Goal: Task Accomplishment & Management: Manage account settings

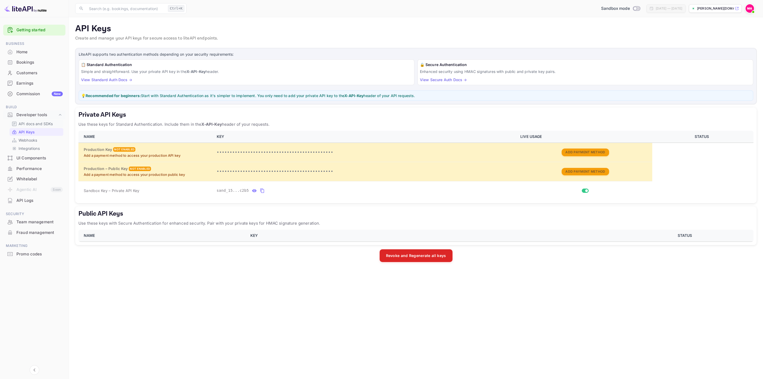
click at [31, 122] on p "API docs and SDKs" at bounding box center [36, 124] width 34 height 6
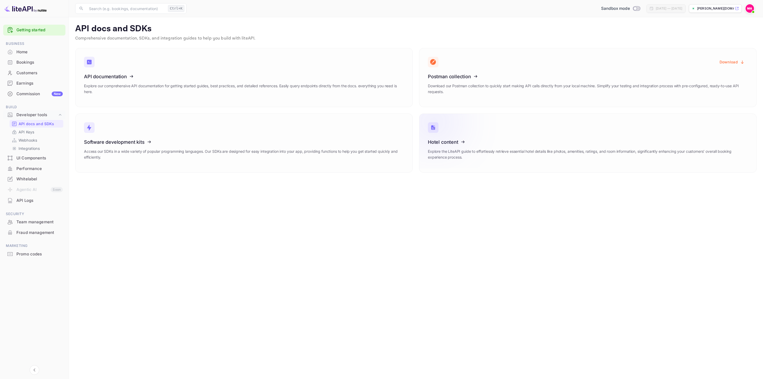
click at [455, 141] on icon at bounding box center [460, 141] width 82 height 55
click at [93, 76] on icon at bounding box center [117, 75] width 82 height 55
click at [28, 129] on p "API Keys" at bounding box center [27, 132] width 16 height 6
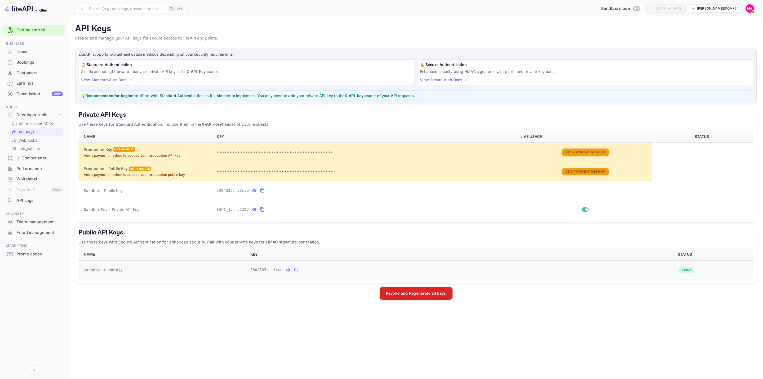
click at [294, 271] on icon "public api keys table" at bounding box center [296, 270] width 4 height 5
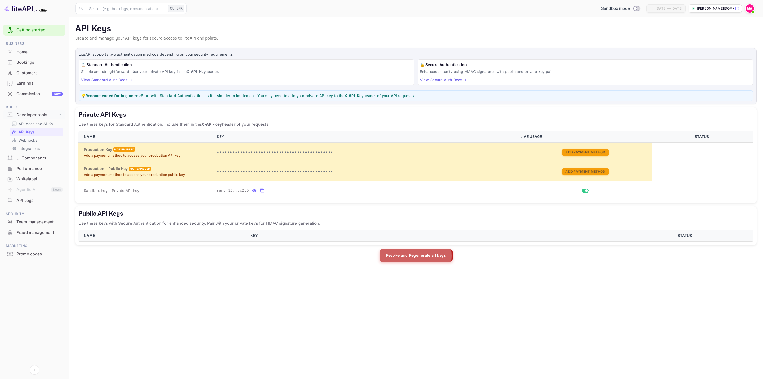
click at [406, 256] on button "Revoke and Regenerate all keys" at bounding box center [416, 255] width 73 height 13
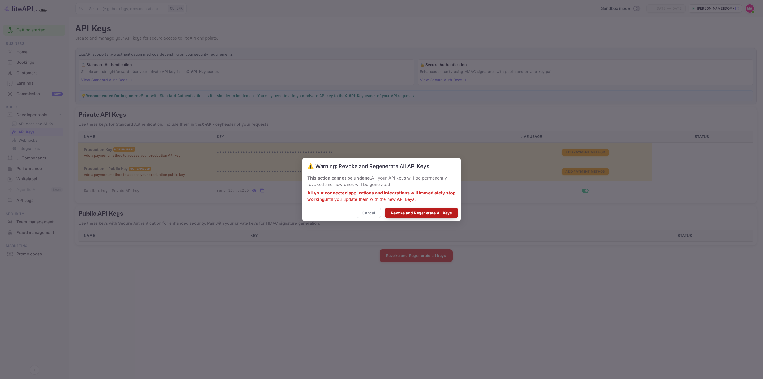
click at [420, 214] on button "Revoke and Regenerate All Keys" at bounding box center [421, 212] width 73 height 10
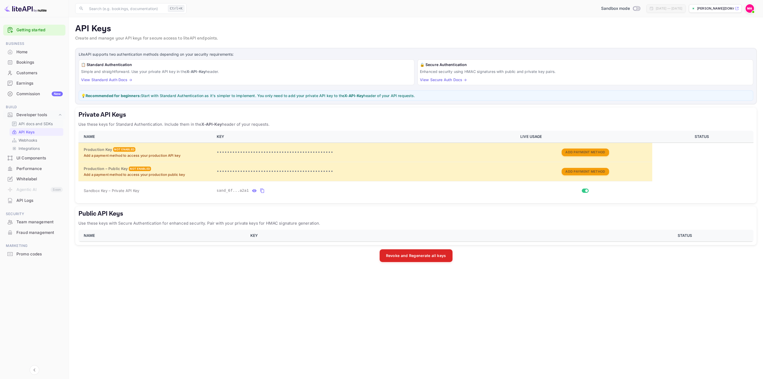
click at [40, 122] on p "API docs and SDKs" at bounding box center [36, 124] width 34 height 6
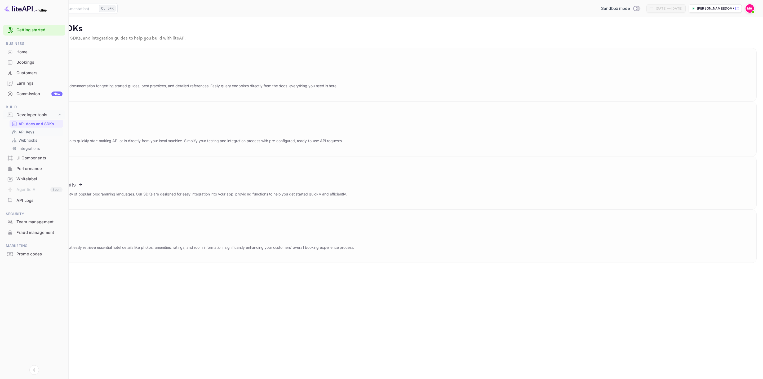
click at [25, 131] on p "API Keys" at bounding box center [27, 132] width 16 height 6
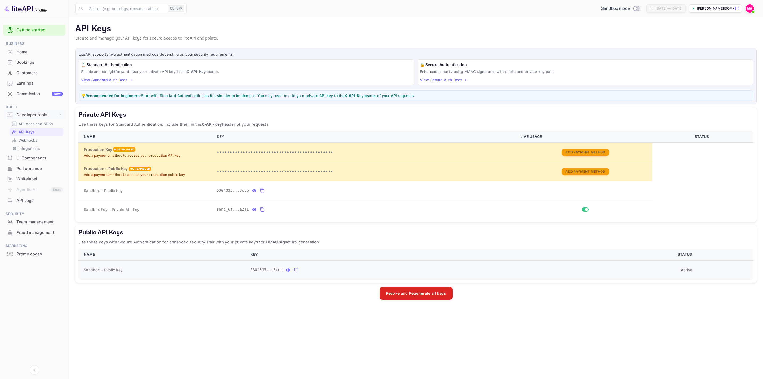
click at [295, 269] on icon "public api keys table" at bounding box center [296, 270] width 5 height 6
click at [286, 267] on icon "public api keys table" at bounding box center [288, 270] width 5 height 6
click at [344, 273] on icon "public api keys table" at bounding box center [346, 270] width 5 height 6
click at [693, 274] on td "Active" at bounding box center [685, 269] width 135 height 19
click at [122, 78] on link "View Standard Auth Docs →" at bounding box center [106, 79] width 51 height 5
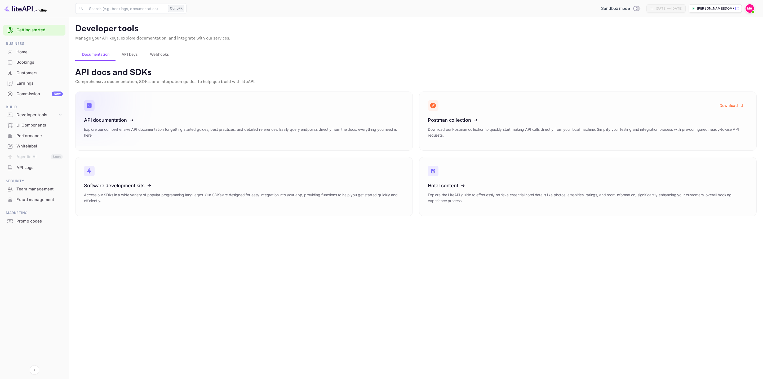
click at [94, 120] on icon at bounding box center [117, 119] width 82 height 55
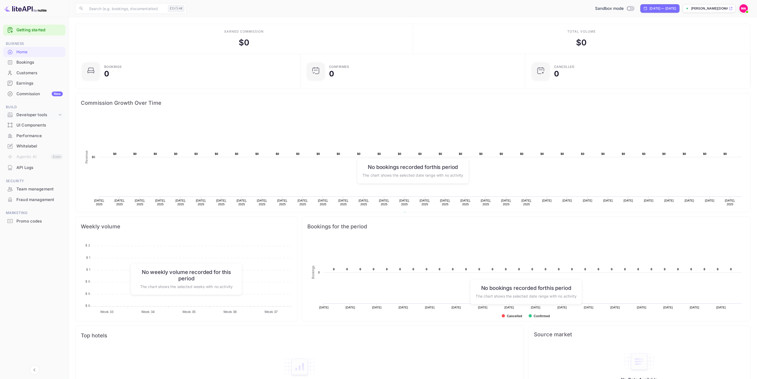
click at [34, 113] on div "Developer tools" at bounding box center [36, 115] width 41 height 6
click at [38, 122] on p "API docs and SDKs" at bounding box center [36, 124] width 34 height 6
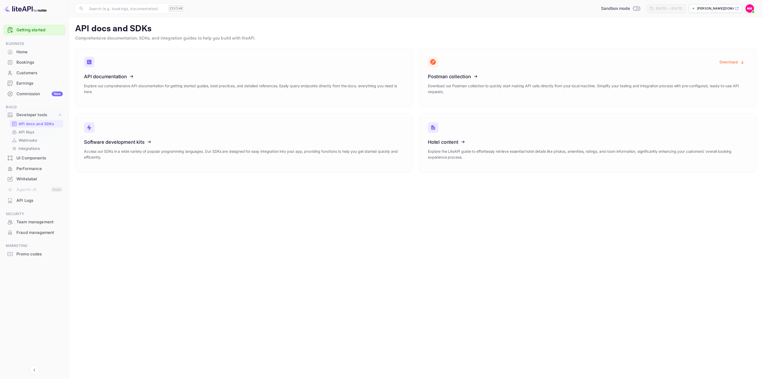
click at [21, 132] on p "API Keys" at bounding box center [27, 132] width 16 height 6
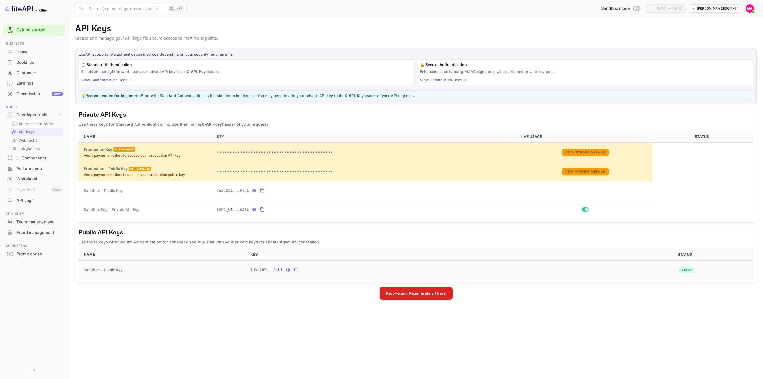
click at [294, 269] on icon "public api keys table" at bounding box center [296, 270] width 4 height 5
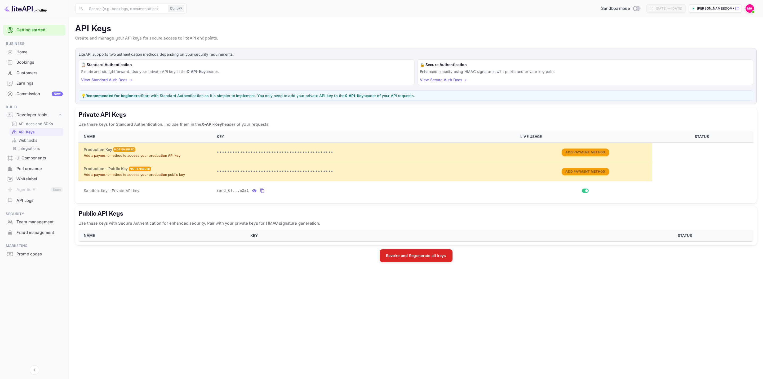
click at [708, 9] on p "[PERSON_NAME][DOMAIN_NAME]..." at bounding box center [715, 8] width 37 height 5
drag, startPoint x: 358, startPoint y: 220, endPoint x: 79, endPoint y: 215, distance: 279.0
click at [79, 215] on div "Public API Keys Use these keys with Secure Authentication for enhanced security…" at bounding box center [415, 225] width 681 height 39
copy div "Public API Keys Use these keys with Secure Authentication for enhanced security…"
click at [42, 122] on p "API docs and SDKs" at bounding box center [36, 124] width 34 height 6
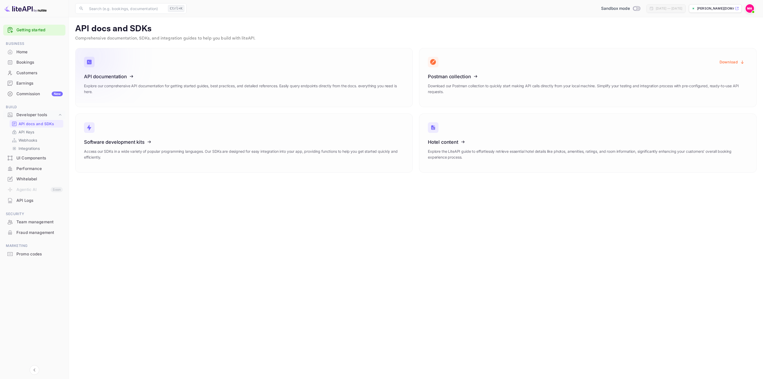
click at [114, 75] on icon at bounding box center [117, 75] width 82 height 55
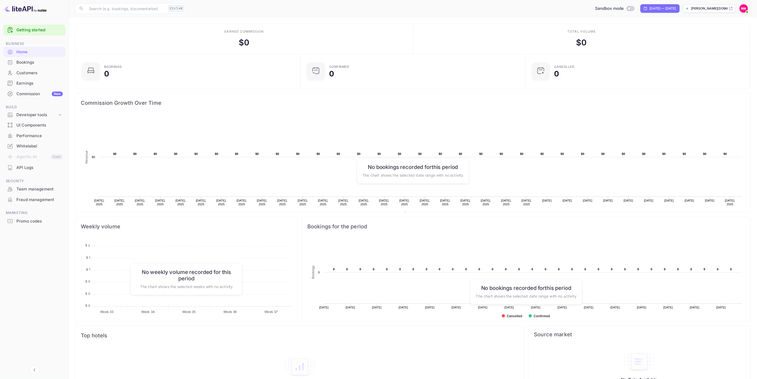
scroll to position [80, 216]
click at [624, 7] on input "Switch to Production mode" at bounding box center [629, 8] width 11 height 3
checkbox input "false"
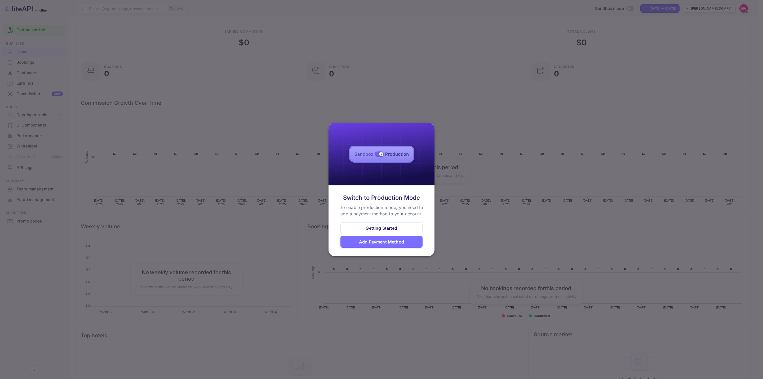
click at [475, 198] on div at bounding box center [381, 189] width 763 height 379
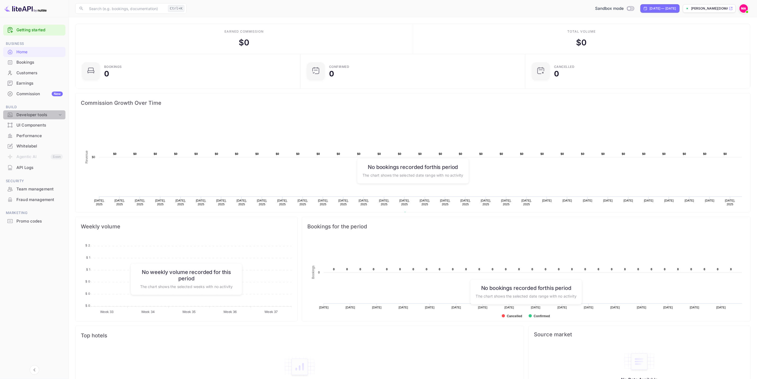
click at [34, 114] on div "Developer tools" at bounding box center [36, 115] width 41 height 6
click at [33, 133] on p "API Keys" at bounding box center [27, 132] width 16 height 6
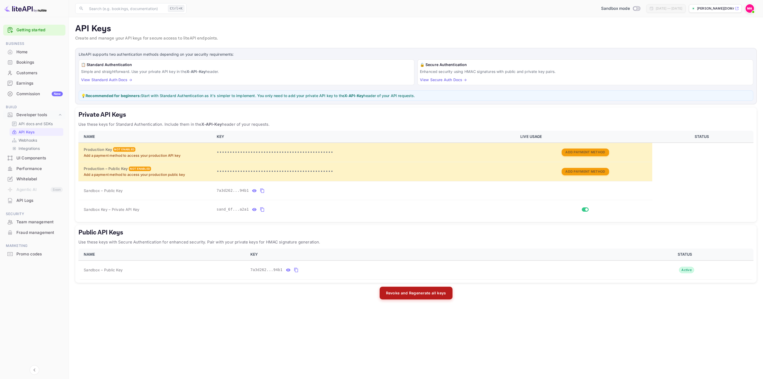
click at [428, 296] on button "Revoke and Regenerate all keys" at bounding box center [416, 292] width 73 height 13
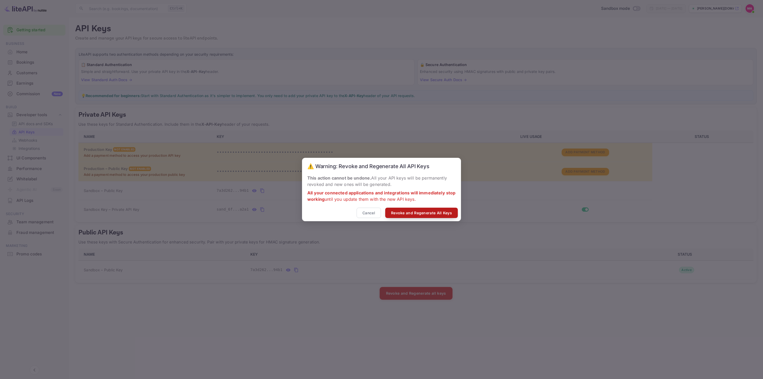
click at [411, 211] on button "Revoke and Regenerate All Keys" at bounding box center [421, 212] width 73 height 10
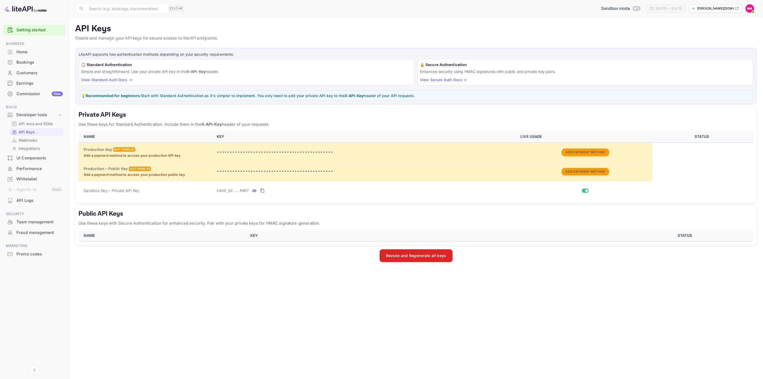
click at [38, 123] on p "API docs and SDKs" at bounding box center [36, 124] width 34 height 6
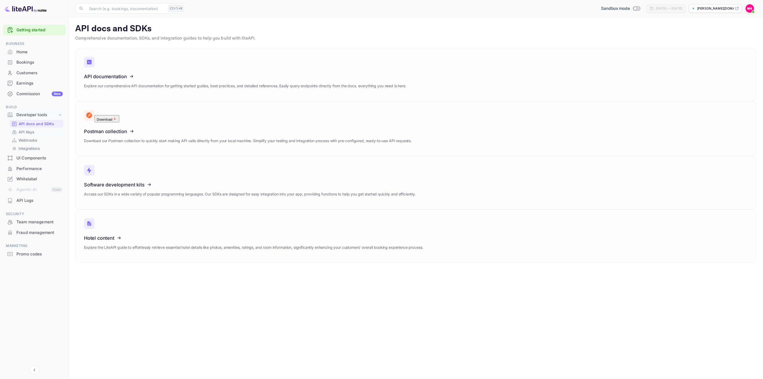
click at [33, 134] on p "API Keys" at bounding box center [27, 132] width 16 height 6
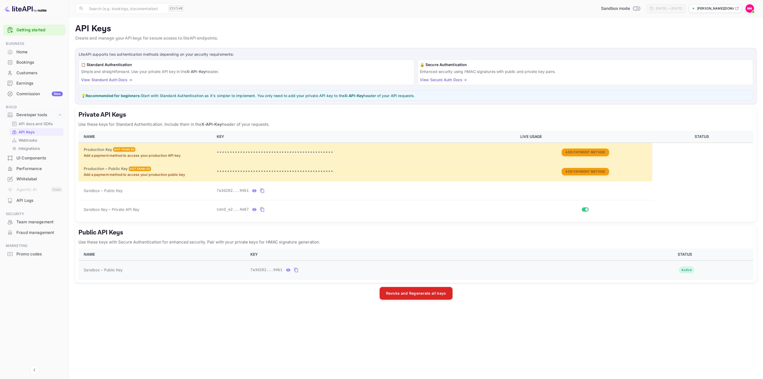
click at [295, 271] on icon "public api keys table" at bounding box center [296, 270] width 4 height 5
click at [37, 137] on p "Webhooks" at bounding box center [28, 140] width 19 height 6
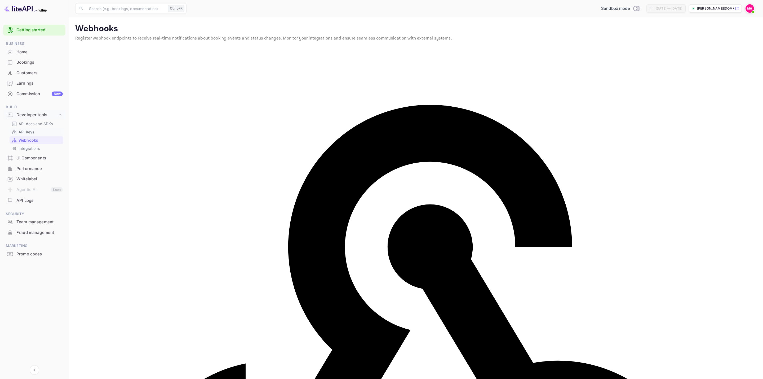
click at [38, 134] on link "API Keys" at bounding box center [37, 132] width 50 height 6
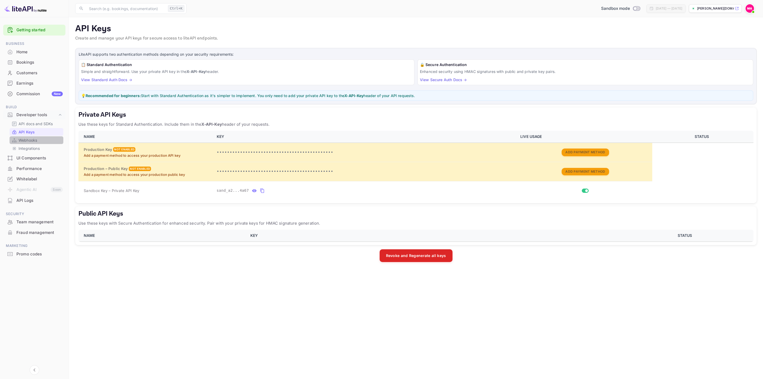
click at [31, 141] on p "Webhooks" at bounding box center [28, 140] width 19 height 6
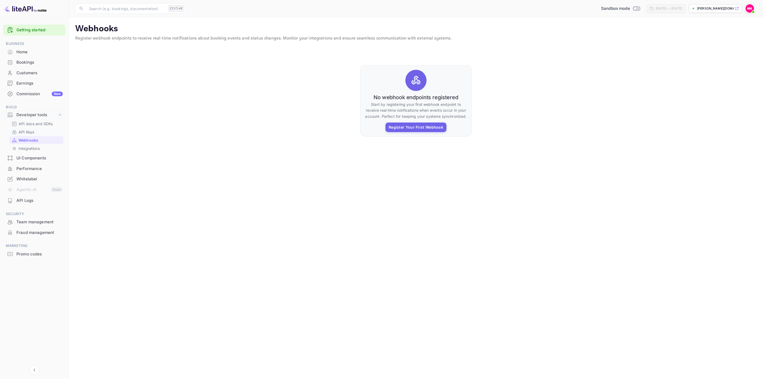
click at [27, 132] on p "API Keys" at bounding box center [27, 132] width 16 height 6
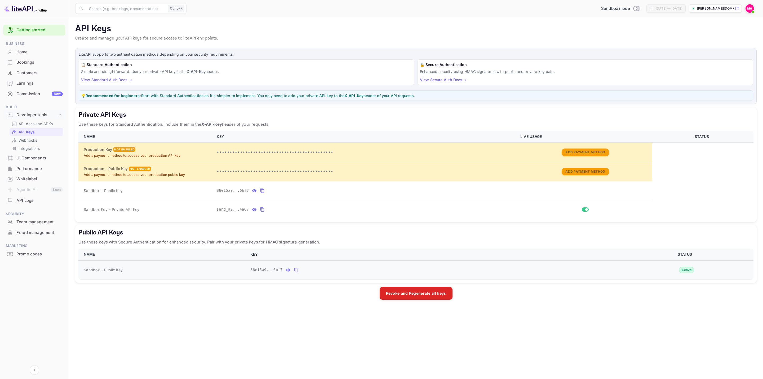
click at [296, 272] on button "public api keys table" at bounding box center [296, 269] width 7 height 8
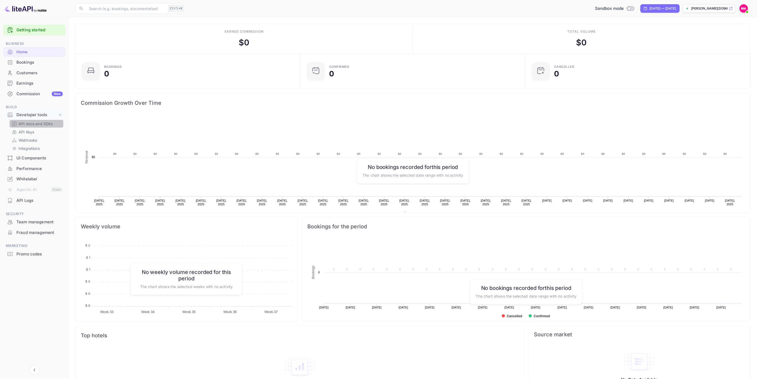
click at [23, 125] on p "API docs and SDKs" at bounding box center [36, 124] width 34 height 6
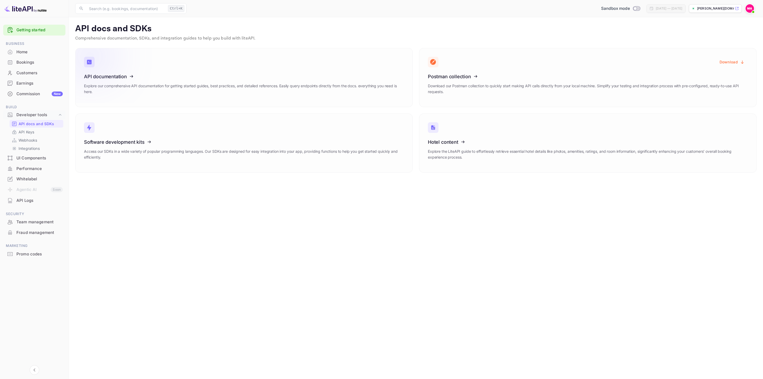
click at [123, 86] on icon at bounding box center [117, 75] width 82 height 55
click at [29, 126] on p "API docs and SDKs" at bounding box center [37, 124] width 36 height 6
click at [29, 130] on p "API Keys" at bounding box center [27, 132] width 16 height 6
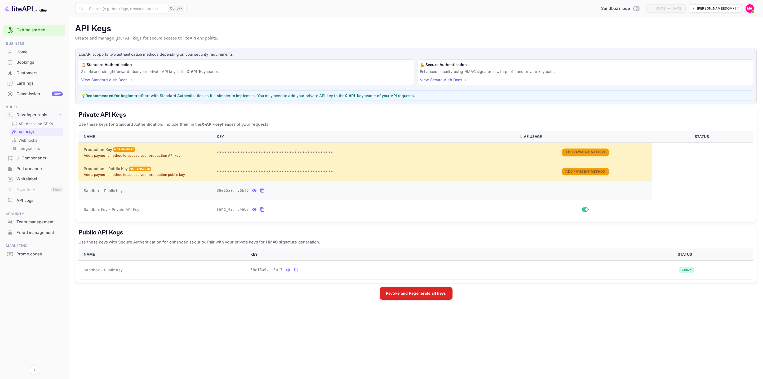
click at [260, 193] on icon "private api keys table" at bounding box center [262, 190] width 5 height 6
click at [261, 210] on icon "private api keys table" at bounding box center [262, 209] width 5 height 6
click at [116, 80] on link "View Standard Auth Docs →" at bounding box center [106, 79] width 51 height 5
click at [425, 291] on button "Revoke and Regenerate all keys" at bounding box center [416, 292] width 73 height 13
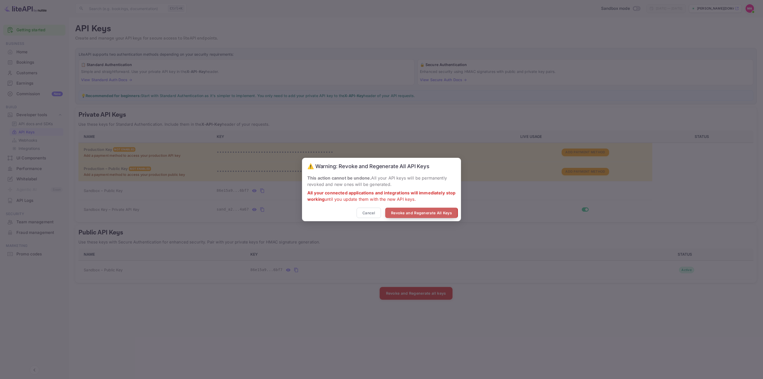
click at [399, 213] on button "Revoke and Regenerate All Keys" at bounding box center [421, 212] width 73 height 10
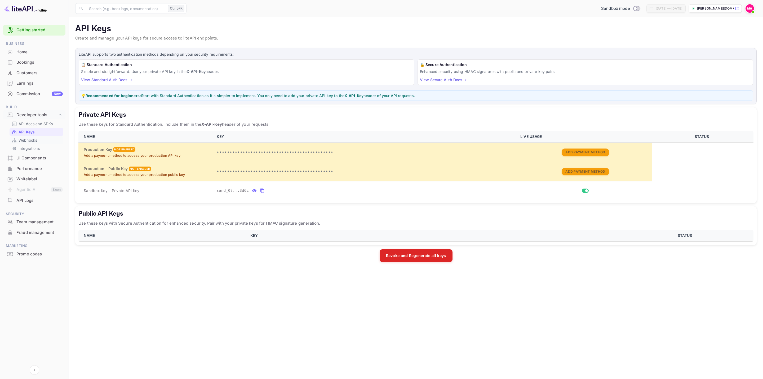
click at [35, 140] on p "Webhooks" at bounding box center [28, 140] width 19 height 6
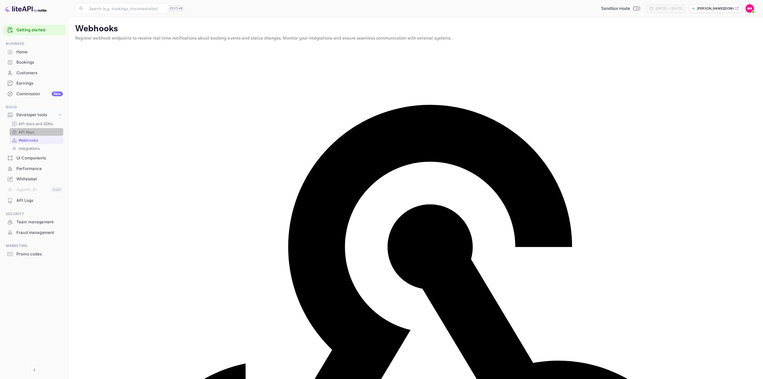
click at [28, 133] on p "API Keys" at bounding box center [27, 132] width 16 height 6
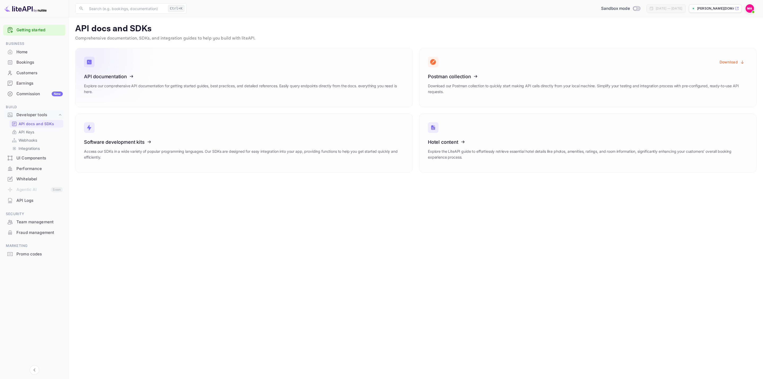
click at [105, 76] on icon at bounding box center [117, 75] width 82 height 55
click at [29, 30] on link "Getting started" at bounding box center [39, 30] width 46 height 6
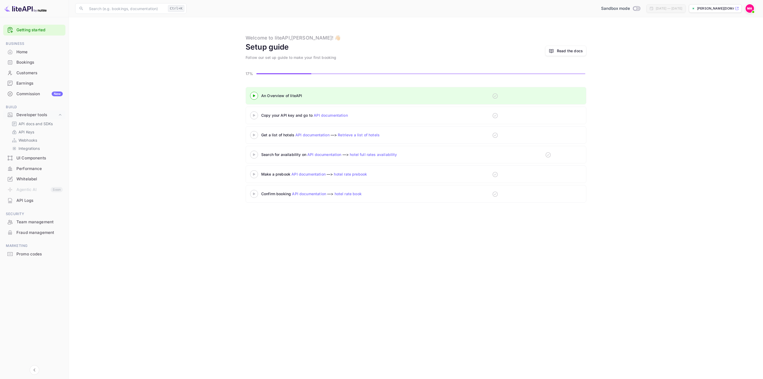
click at [278, 116] on div "Copy your API key and go to API documentation" at bounding box center [327, 115] width 132 height 6
click at [253, 115] on 3 at bounding box center [254, 115] width 2 height 2
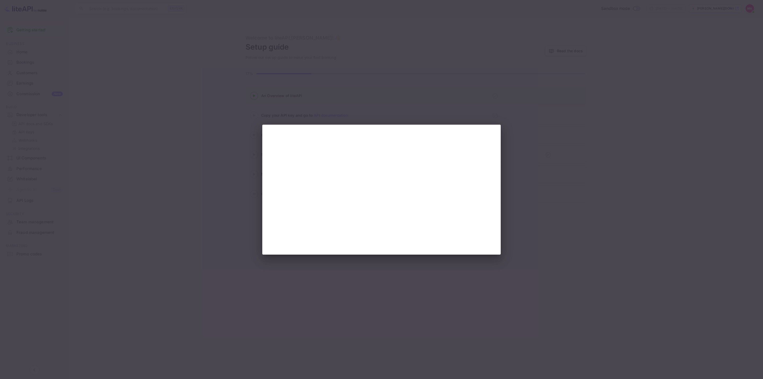
click at [525, 135] on div at bounding box center [381, 189] width 763 height 379
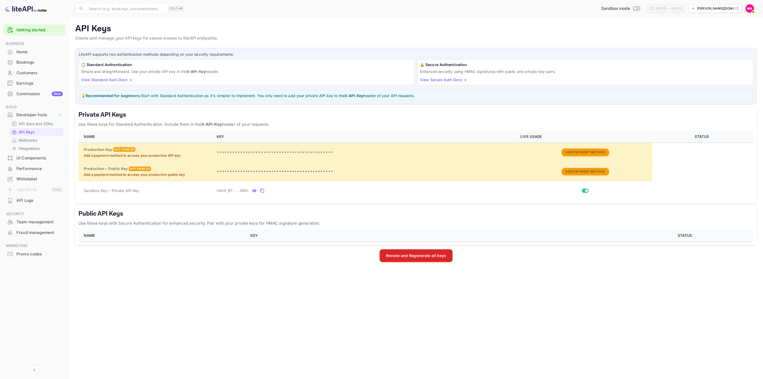
click at [29, 138] on p "Webhooks" at bounding box center [28, 140] width 19 height 6
click at [29, 147] on p "Integrations" at bounding box center [29, 148] width 21 height 6
click at [29, 146] on p "Integrations" at bounding box center [29, 148] width 21 height 6
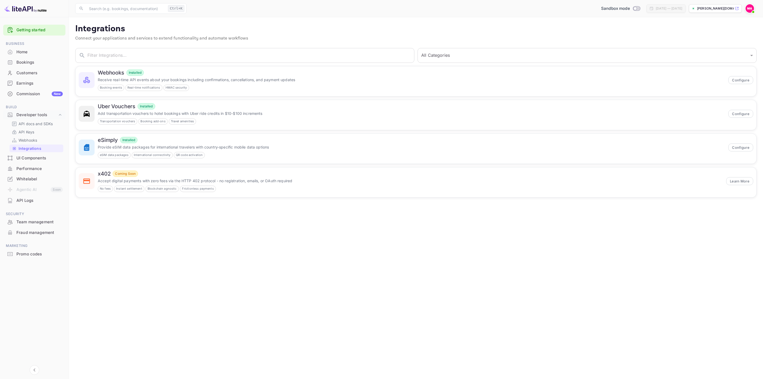
click at [24, 158] on div "UI Components" at bounding box center [39, 158] width 46 height 6
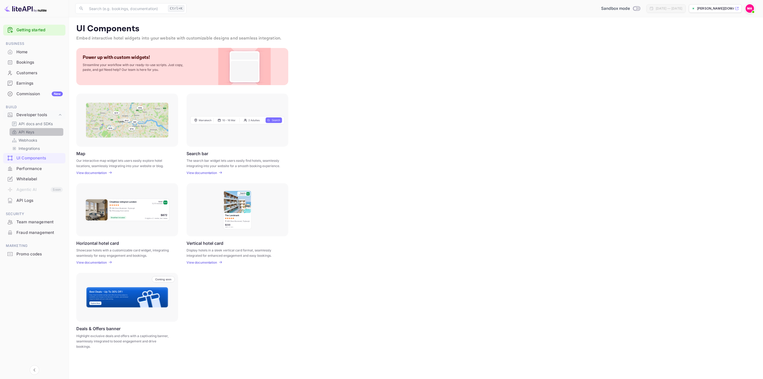
click at [29, 131] on p "API Keys" at bounding box center [27, 132] width 16 height 6
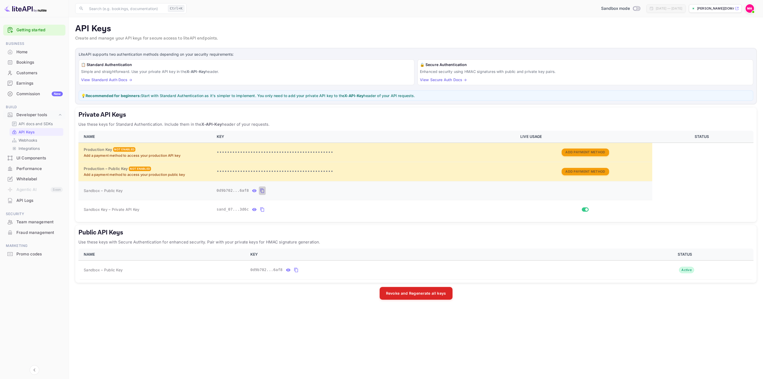
click at [260, 190] on icon "private api keys table" at bounding box center [262, 190] width 4 height 5
click at [294, 269] on icon "public api keys table" at bounding box center [296, 270] width 4 height 5
click at [261, 210] on icon "private api keys table" at bounding box center [262, 209] width 5 height 6
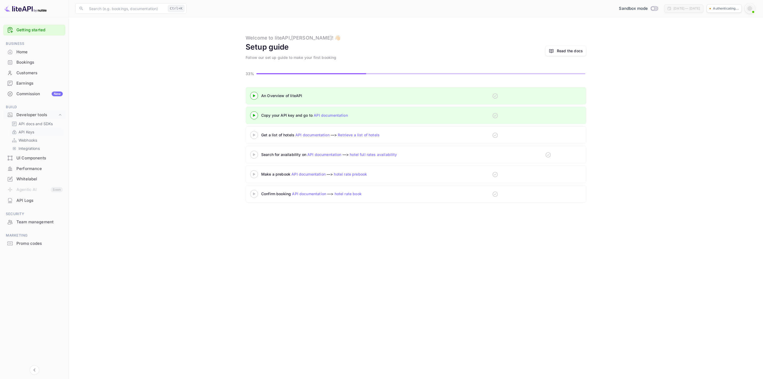
click at [30, 133] on p "API Keys" at bounding box center [27, 132] width 16 height 6
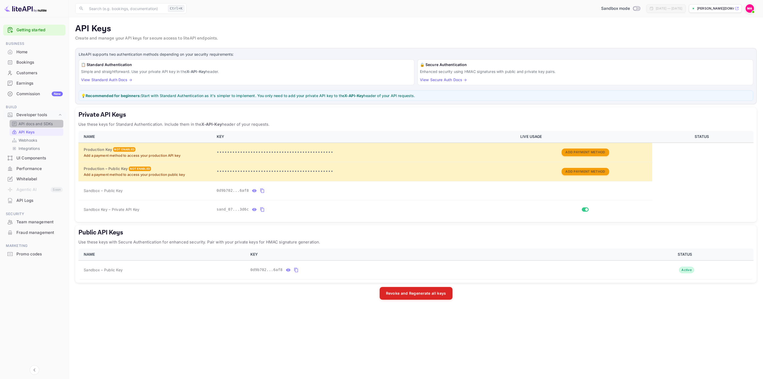
click at [29, 121] on p "API docs and SDKs" at bounding box center [36, 124] width 34 height 6
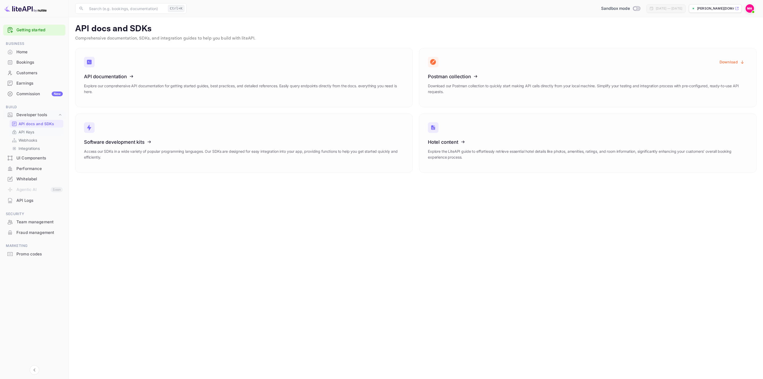
click at [28, 133] on p "API Keys" at bounding box center [27, 132] width 16 height 6
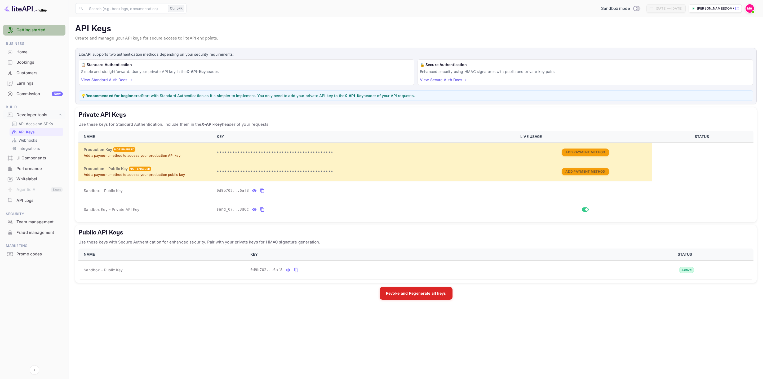
click at [17, 30] on link "Getting started" at bounding box center [39, 30] width 46 height 6
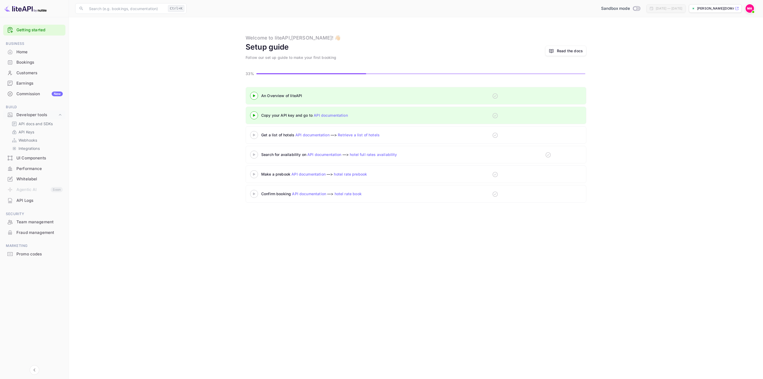
click at [277, 114] on div "Copy your API key and go to API documentation" at bounding box center [327, 115] width 132 height 6
click at [317, 114] on link "API documentation" at bounding box center [331, 115] width 34 height 5
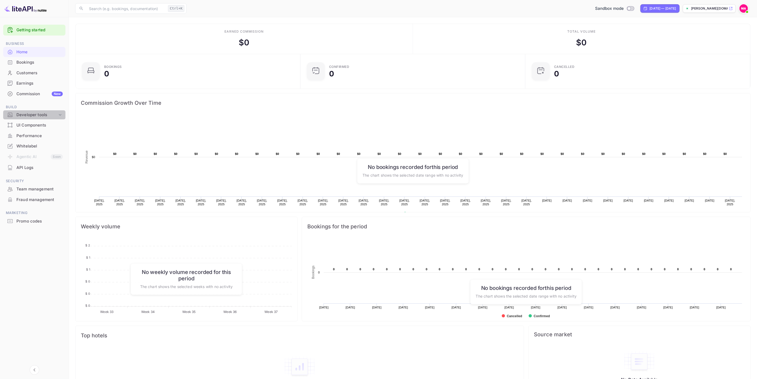
click at [40, 117] on div "Developer tools" at bounding box center [36, 115] width 41 height 6
click at [39, 122] on p "API docs and SDKs" at bounding box center [36, 124] width 34 height 6
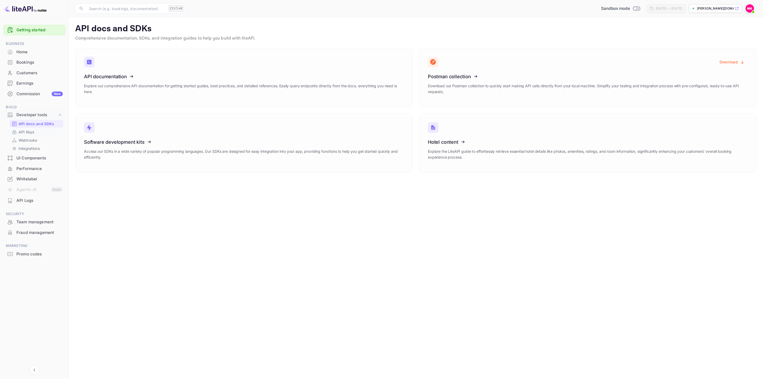
click at [33, 130] on p "API Keys" at bounding box center [27, 132] width 16 height 6
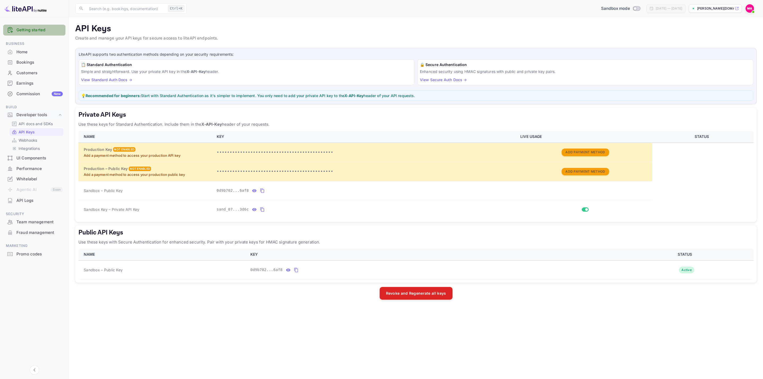
click at [39, 30] on link "Getting started" at bounding box center [39, 30] width 46 height 6
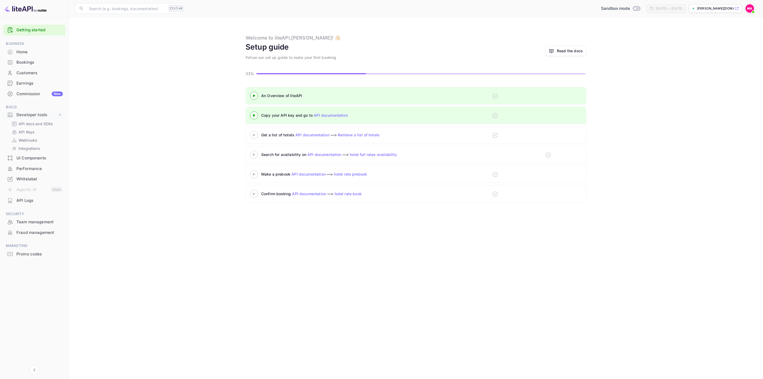
click at [302, 116] on div "Copy your API key and go to API documentation" at bounding box center [327, 115] width 132 height 6
click at [329, 116] on link "API documentation" at bounding box center [331, 115] width 34 height 5
click at [281, 118] on div "Copy your API key and go to API documentation" at bounding box center [327, 115] width 132 height 6
click at [256, 117] on div at bounding box center [254, 115] width 19 height 7
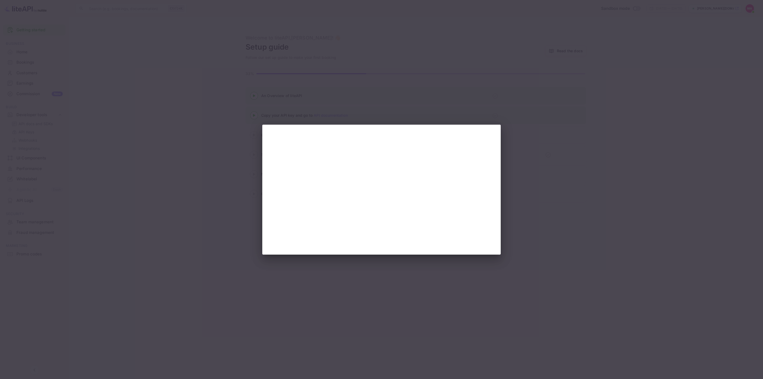
click at [533, 216] on div at bounding box center [381, 189] width 763 height 379
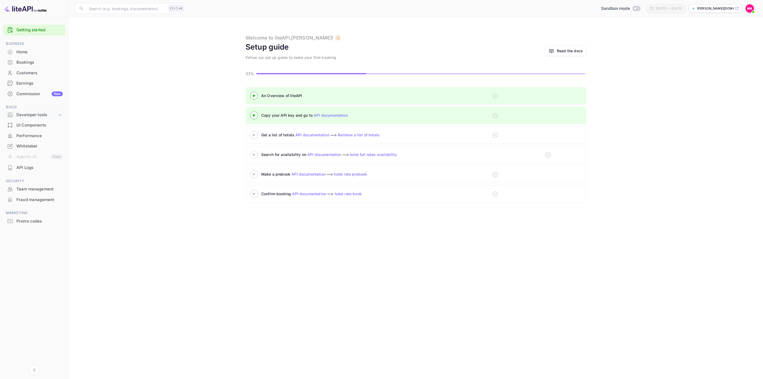
click at [41, 114] on div "Developer tools" at bounding box center [36, 115] width 41 height 6
click at [39, 125] on p "API docs and SDKs" at bounding box center [36, 124] width 34 height 6
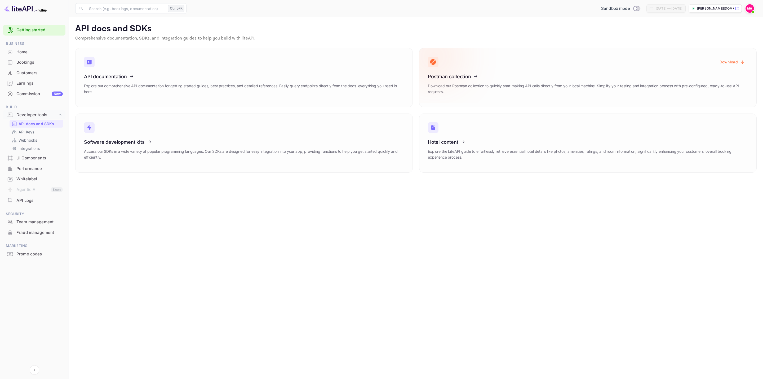
click at [476, 77] on icon at bounding box center [460, 75] width 82 height 55
click at [484, 80] on icon at bounding box center [460, 75] width 82 height 55
click at [434, 61] on icon at bounding box center [434, 56] width 39 height 19
click at [733, 64] on button "Download" at bounding box center [732, 62] width 32 height 10
click at [211, 160] on p "Access our SDKs in a wide variety of popular programming languages. Our SDKs ar…" at bounding box center [244, 154] width 320 height 12
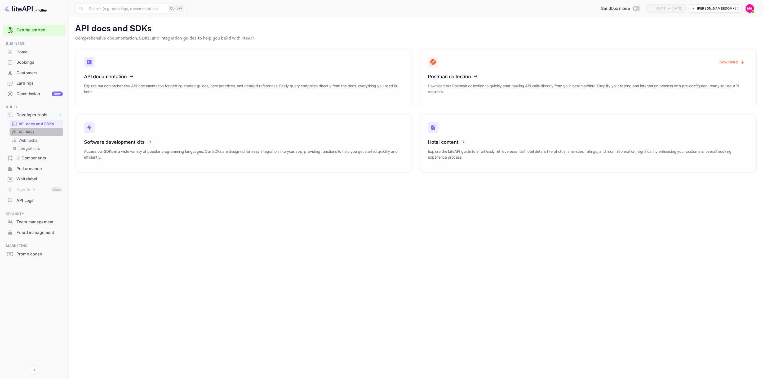
click at [34, 130] on link "API Keys" at bounding box center [37, 132] width 50 height 6
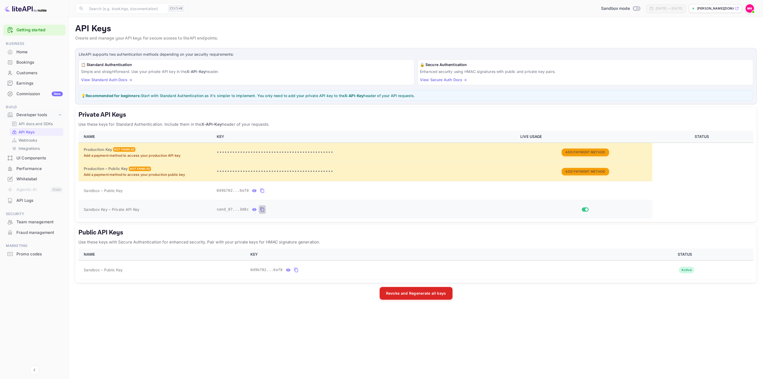
click at [261, 211] on icon "private api keys table" at bounding box center [262, 209] width 4 height 5
click at [296, 271] on icon "public api keys table" at bounding box center [296, 270] width 5 height 6
click at [259, 206] on button "private api keys table" at bounding box center [262, 209] width 7 height 8
click at [294, 273] on icon "public api keys table" at bounding box center [296, 270] width 5 height 6
click at [434, 296] on button "Revoke and Regenerate all keys" at bounding box center [416, 292] width 73 height 13
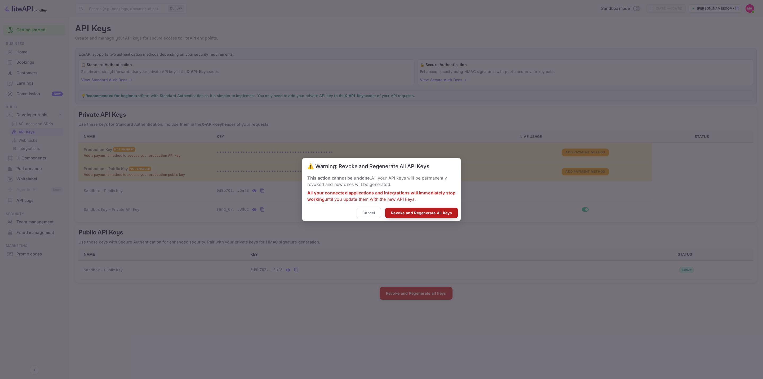
click at [416, 216] on button "Revoke and Regenerate All Keys" at bounding box center [421, 212] width 73 height 10
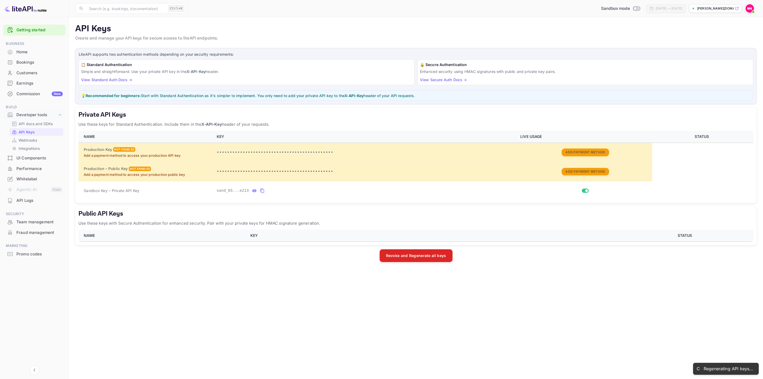
click at [752, 8] on img at bounding box center [750, 8] width 8 height 8
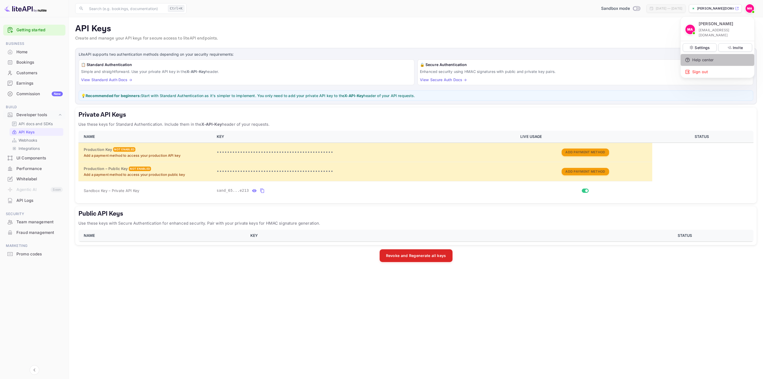
click at [704, 54] on div "Help center" at bounding box center [718, 60] width 74 height 12
click at [26, 134] on div at bounding box center [381, 189] width 763 height 379
click at [27, 138] on p "Webhooks" at bounding box center [28, 140] width 19 height 6
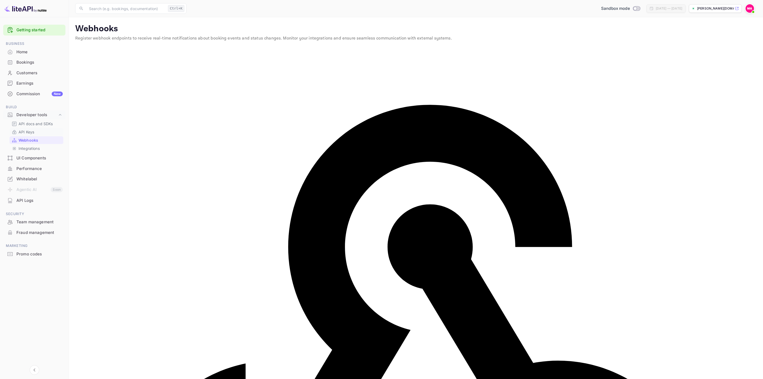
click at [30, 132] on p "API Keys" at bounding box center [27, 132] width 16 height 6
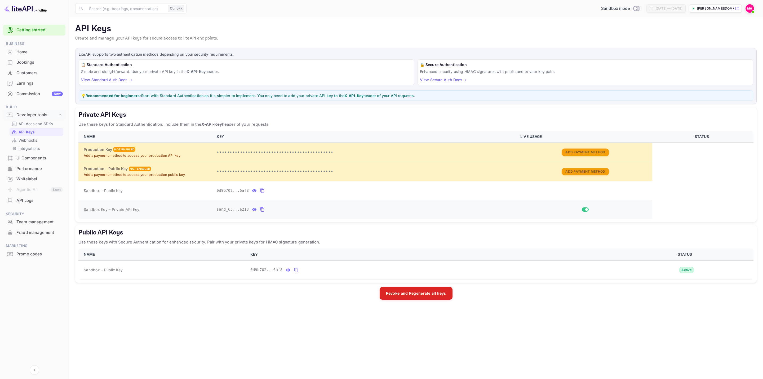
click at [260, 209] on icon "private api keys table" at bounding box center [262, 209] width 4 height 5
click at [294, 271] on icon "public api keys table" at bounding box center [296, 270] width 5 height 6
click at [41, 122] on p "API docs and SDKs" at bounding box center [36, 124] width 34 height 6
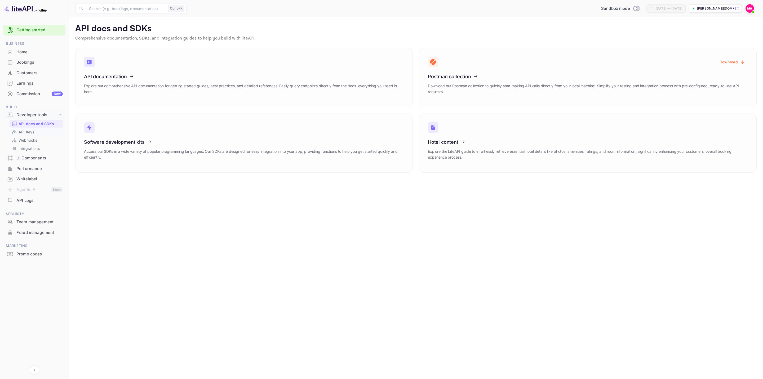
click at [31, 130] on p "API Keys" at bounding box center [27, 132] width 16 height 6
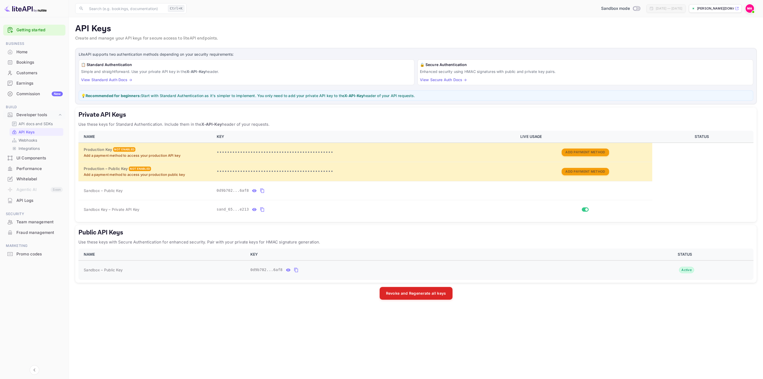
click at [294, 269] on icon "public api keys table" at bounding box center [296, 270] width 4 height 5
click at [260, 211] on icon "private api keys table" at bounding box center [262, 209] width 5 height 6
click at [260, 209] on icon "private api keys table" at bounding box center [262, 209] width 5 height 6
drag, startPoint x: 135, startPoint y: 64, endPoint x: 87, endPoint y: 65, distance: 48.0
click at [87, 65] on h6 "📋 Standard Authentication" at bounding box center [246, 65] width 331 height 6
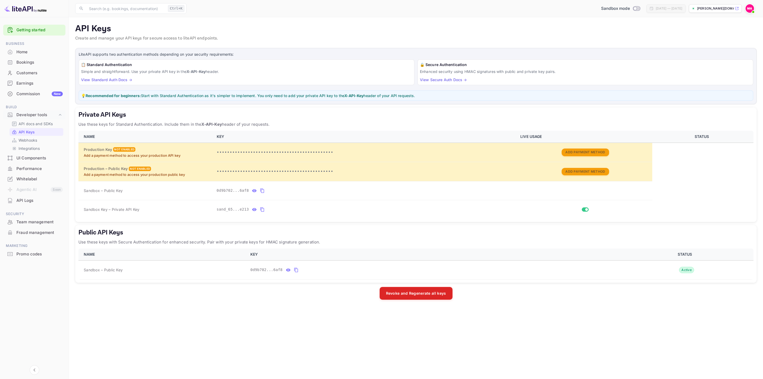
click at [245, 75] on div "📋 Standard Authentication Simple and straightforward. Use your private API key …" at bounding box center [247, 72] width 336 height 26
drag, startPoint x: 249, startPoint y: 69, endPoint x: 86, endPoint y: 64, distance: 163.0
click at [86, 64] on div "📋 Standard Authentication Simple and straightforward. Use your private API key …" at bounding box center [247, 72] width 336 height 26
copy div "tandard Authentication Simple and straightforward. Use your private API key in …"
